Goal: Task Accomplishment & Management: Manage account settings

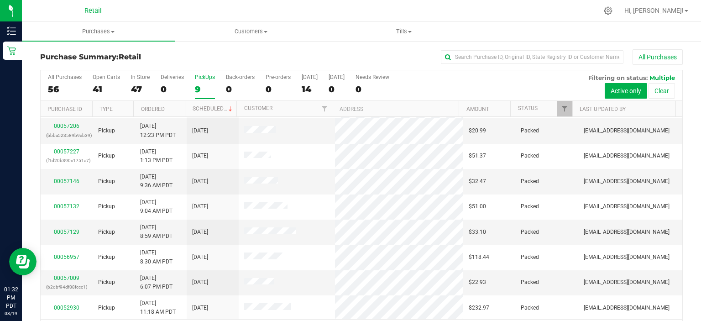
scroll to position [28, 0]
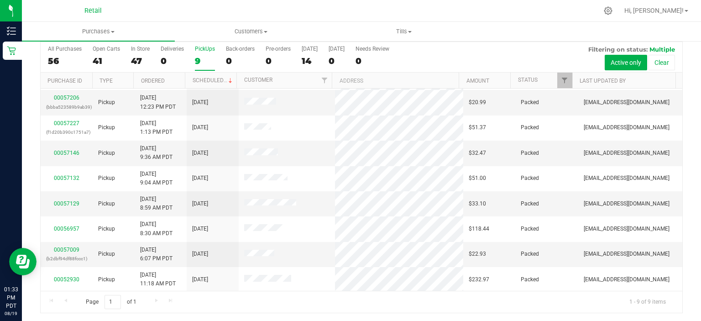
click at [206, 53] on label "PickUps 9" at bounding box center [205, 58] width 20 height 25
click at [0, 0] on input "PickUps 9" at bounding box center [0, 0] width 0 height 0
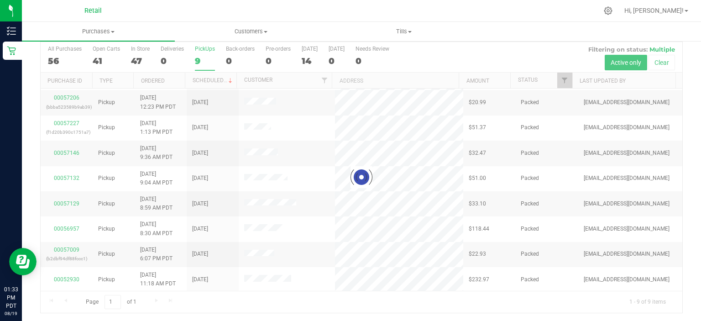
scroll to position [0, 0]
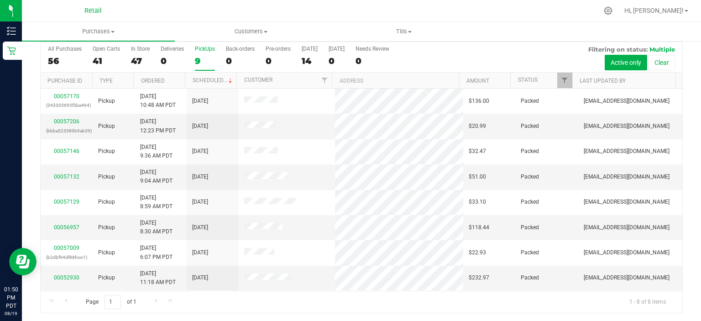
click at [199, 56] on div "9" at bounding box center [205, 61] width 20 height 11
click at [0, 0] on input "PickUps 9" at bounding box center [0, 0] width 0 height 0
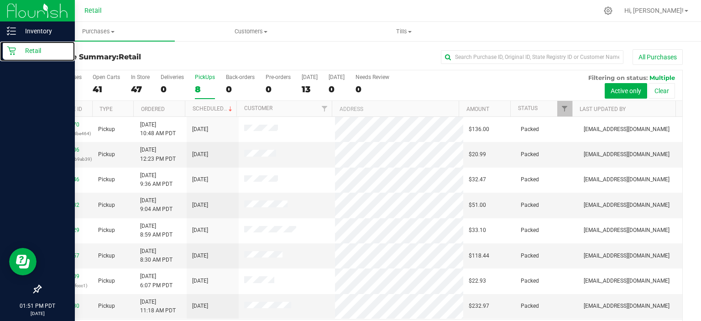
click at [24, 58] on div "Retail" at bounding box center [39, 51] width 72 height 18
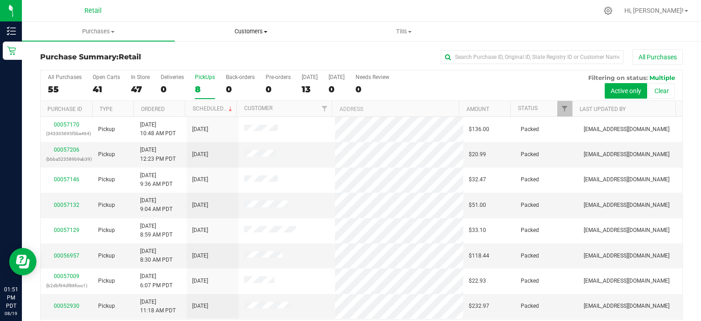
click at [268, 27] on span "Customers" at bounding box center [251, 31] width 152 height 8
click at [200, 51] on span "All customers" at bounding box center [208, 55] width 66 height 8
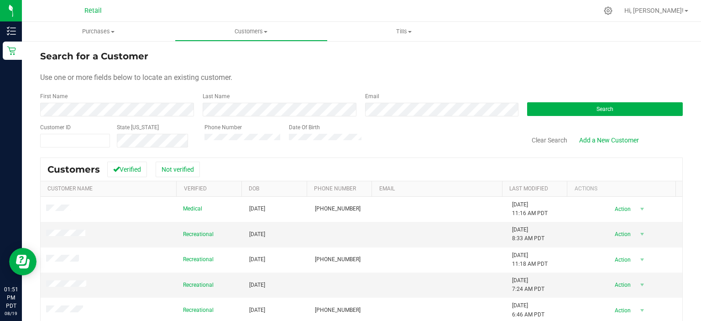
click at [75, 112] on div "First Name" at bounding box center [118, 104] width 156 height 24
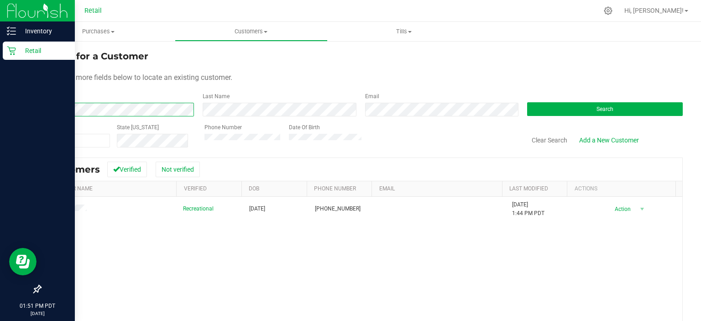
drag, startPoint x: 78, startPoint y: 101, endPoint x: 0, endPoint y: 119, distance: 80.2
click at [0, 119] on div "Inventory Retail 01:51 PM PDT [DATE] 08/19 Retail Hi, [PERSON_NAME]! Purchases …" at bounding box center [350, 160] width 701 height 321
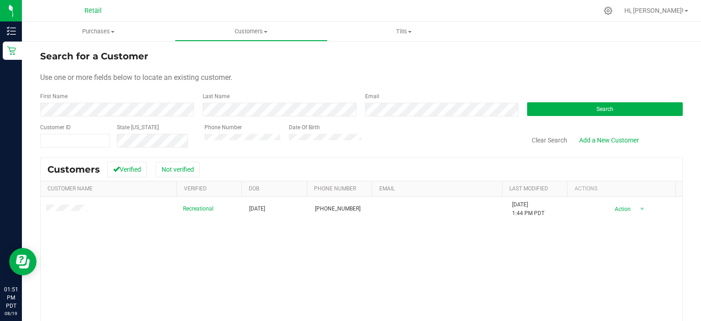
drag, startPoint x: 192, startPoint y: 58, endPoint x: 185, endPoint y: 61, distance: 8.0
click at [188, 61] on div "Search for a Customer" at bounding box center [361, 56] width 643 height 14
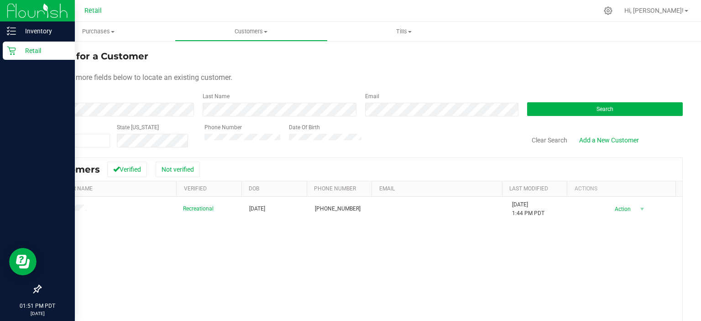
click at [20, 55] on p "Retail" at bounding box center [43, 50] width 55 height 11
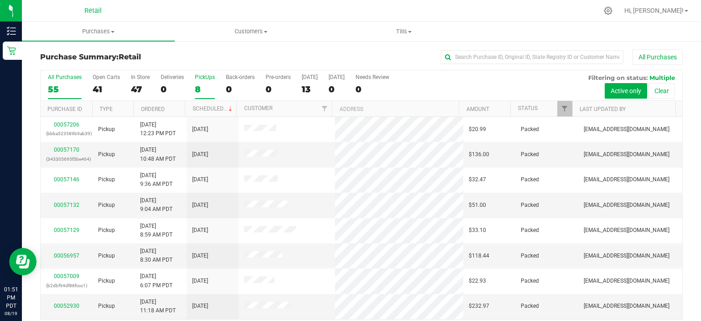
click at [197, 84] on div "8" at bounding box center [205, 89] width 20 height 11
click at [0, 0] on input "PickUps 8" at bounding box center [0, 0] width 0 height 0
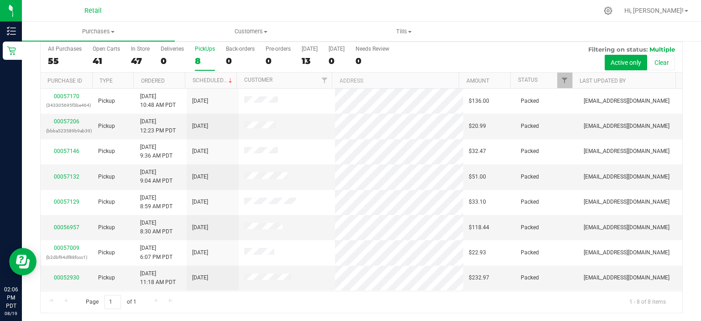
click at [199, 58] on div "8" at bounding box center [205, 61] width 20 height 11
click at [0, 0] on input "PickUps 8" at bounding box center [0, 0] width 0 height 0
click at [200, 48] on div "PickUps" at bounding box center [205, 49] width 20 height 6
click at [0, 0] on input "PickUps 8" at bounding box center [0, 0] width 0 height 0
click at [205, 60] on div "8" at bounding box center [205, 61] width 20 height 11
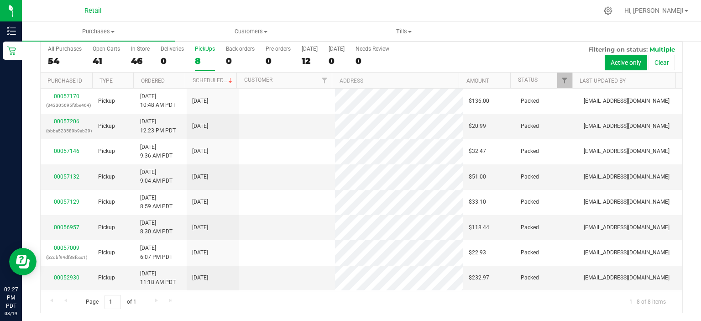
click at [0, 0] on input "PickUps 8" at bounding box center [0, 0] width 0 height 0
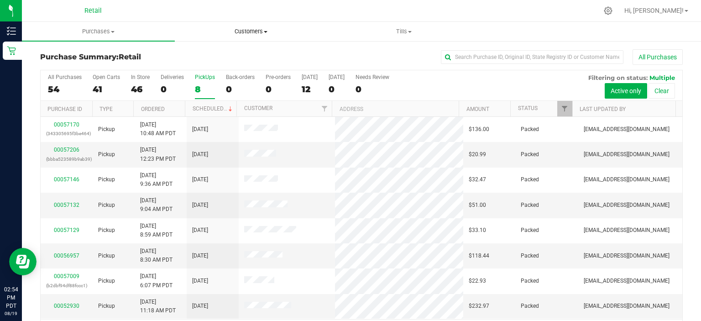
click at [251, 30] on span "Customers" at bounding box center [251, 31] width 152 height 8
click at [219, 50] on li "All customers" at bounding box center [251, 55] width 153 height 11
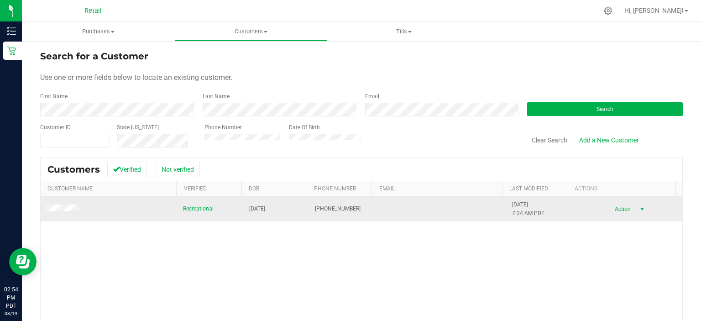
click at [610, 208] on span "Action" at bounding box center [622, 209] width 30 height 13
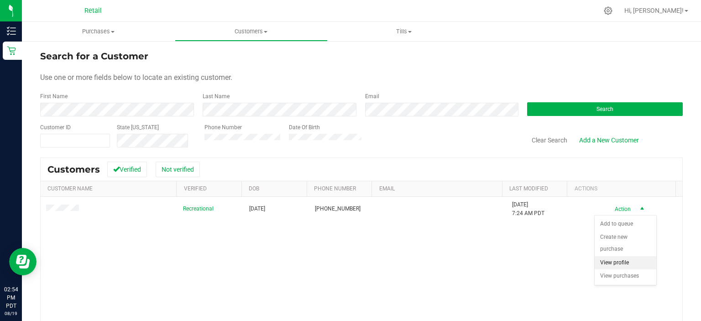
click at [627, 256] on li "View profile" at bounding box center [626, 263] width 62 height 14
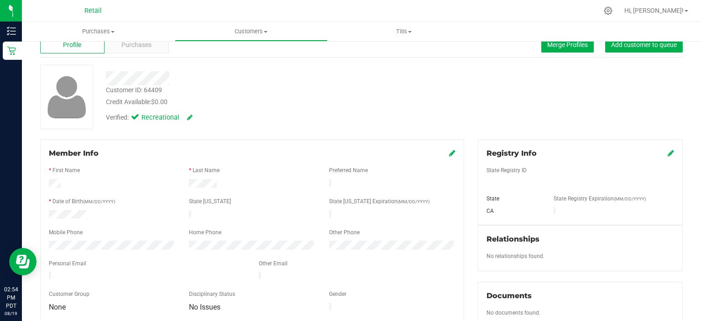
scroll to position [46, 0]
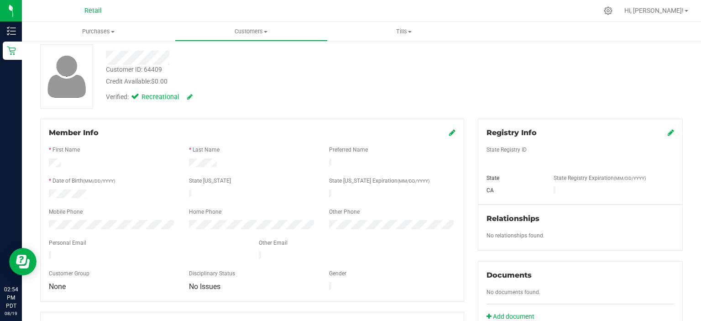
click at [449, 134] on icon at bounding box center [452, 132] width 6 height 7
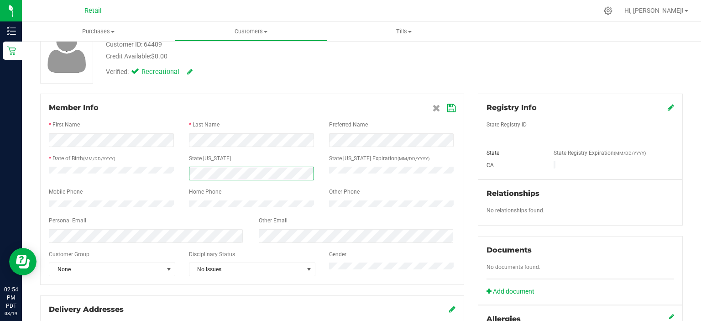
scroll to position [91, 0]
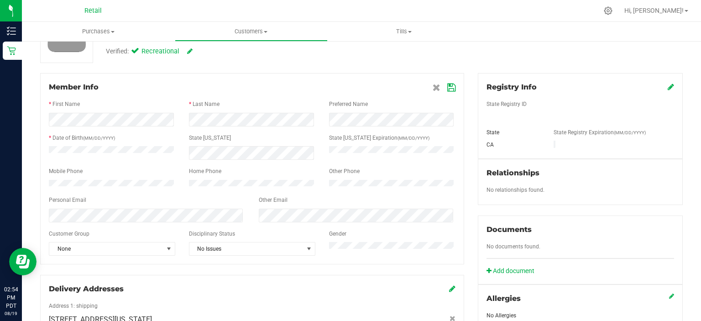
click at [449, 90] on icon at bounding box center [451, 87] width 8 height 7
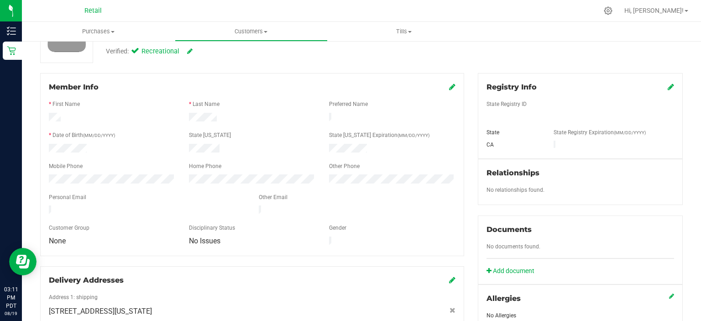
scroll to position [0, 0]
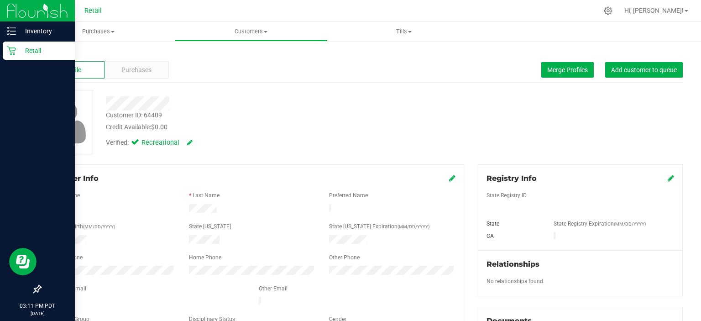
click at [5, 55] on div "Retail" at bounding box center [39, 51] width 72 height 18
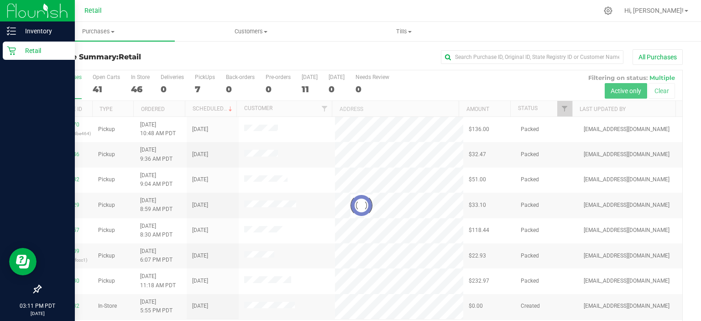
click at [184, 11] on div at bounding box center [380, 11] width 435 height 18
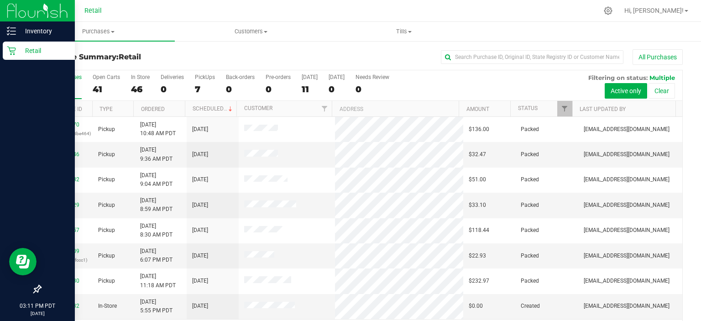
click at [13, 59] on div "Retail" at bounding box center [39, 51] width 72 height 18
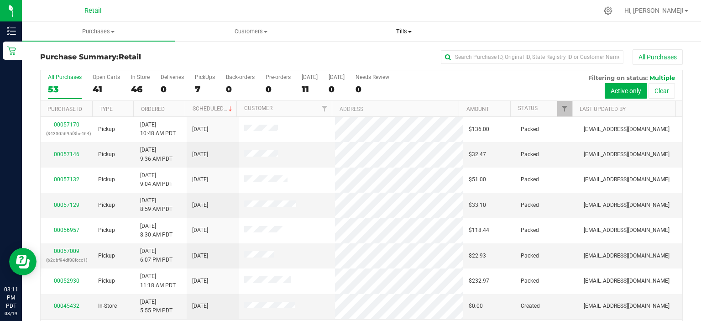
click at [334, 23] on uib-tab-heading "Tills Manage tills" at bounding box center [404, 31] width 152 height 18
click at [204, 84] on div "7" at bounding box center [205, 89] width 20 height 11
click at [0, 0] on input "PickUps 7" at bounding box center [0, 0] width 0 height 0
